Goal: Task Accomplishment & Management: Manage account settings

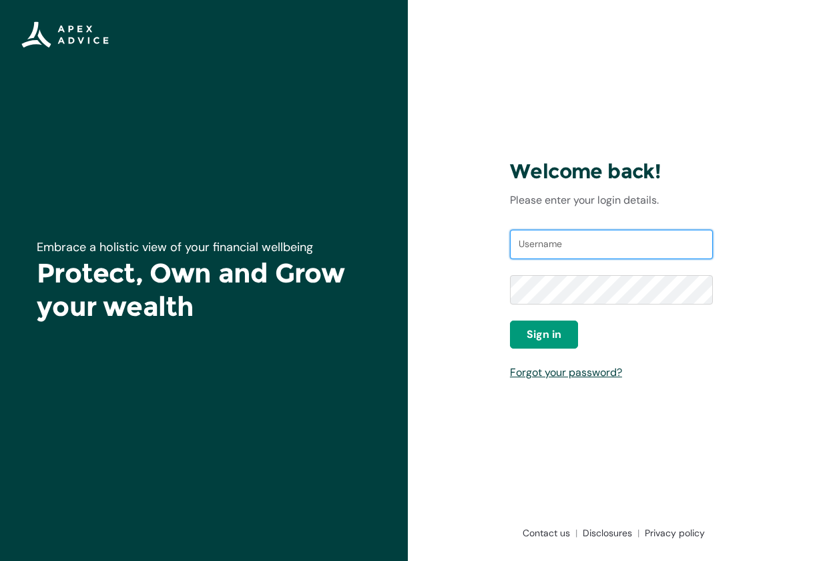
click at [576, 235] on input "Username" at bounding box center [611, 244] width 203 height 29
click at [575, 245] on input "Username" at bounding box center [611, 244] width 203 height 29
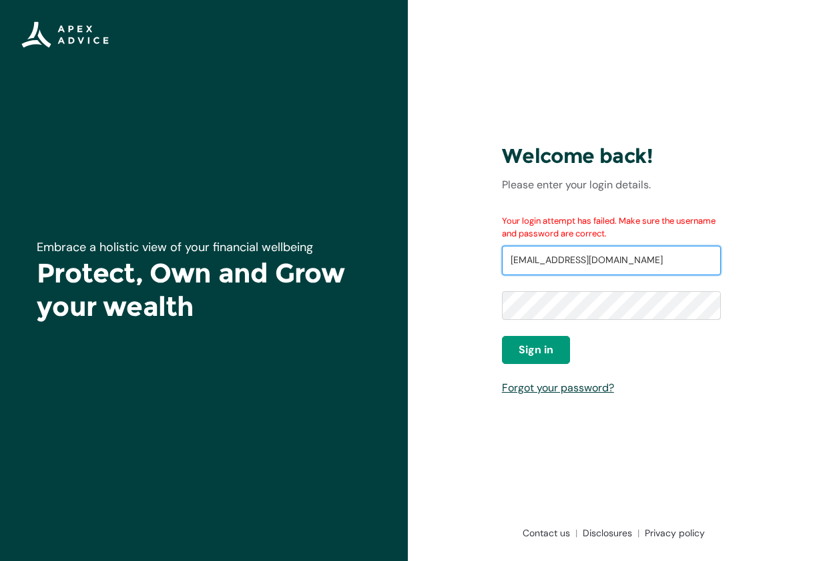
click at [515, 262] on input "sstebbings@hamertons.co.nz" at bounding box center [611, 260] width 219 height 29
type input "s.stebbings@hamertons.co.nz"
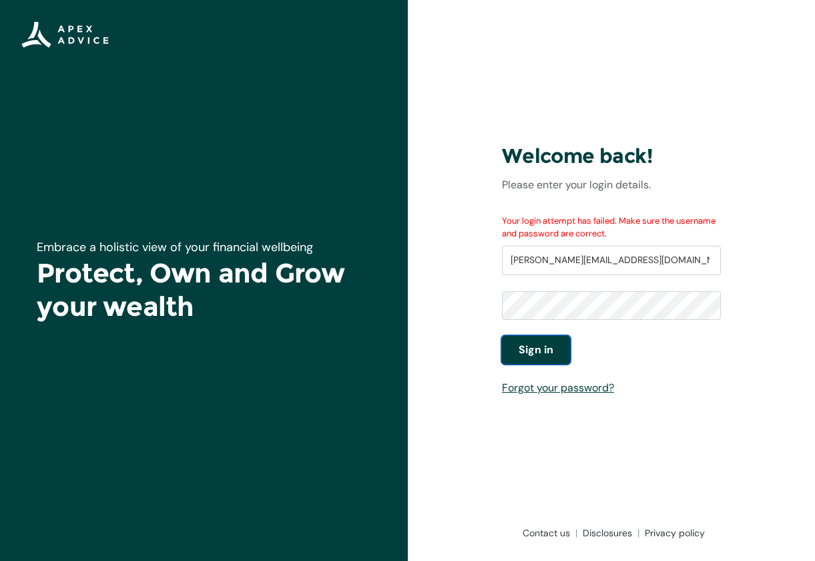
click at [542, 347] on span "Sign in" at bounding box center [536, 350] width 35 height 16
